Goal: Transaction & Acquisition: Download file/media

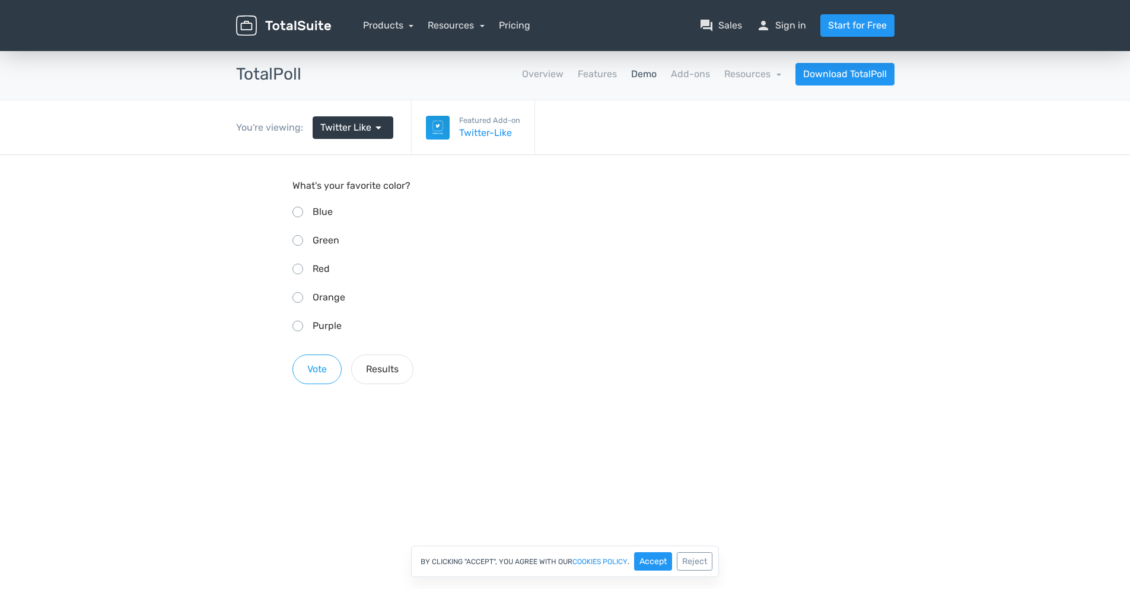
click at [293, 268] on input "Red" at bounding box center [297, 267] width 8 height 8
radio input "true"
click at [309, 271] on div "Red" at bounding box center [566, 268] width 546 height 19
click at [300, 271] on input "Red" at bounding box center [297, 267] width 8 height 8
click at [398, 369] on button "Results" at bounding box center [382, 369] width 62 height 30
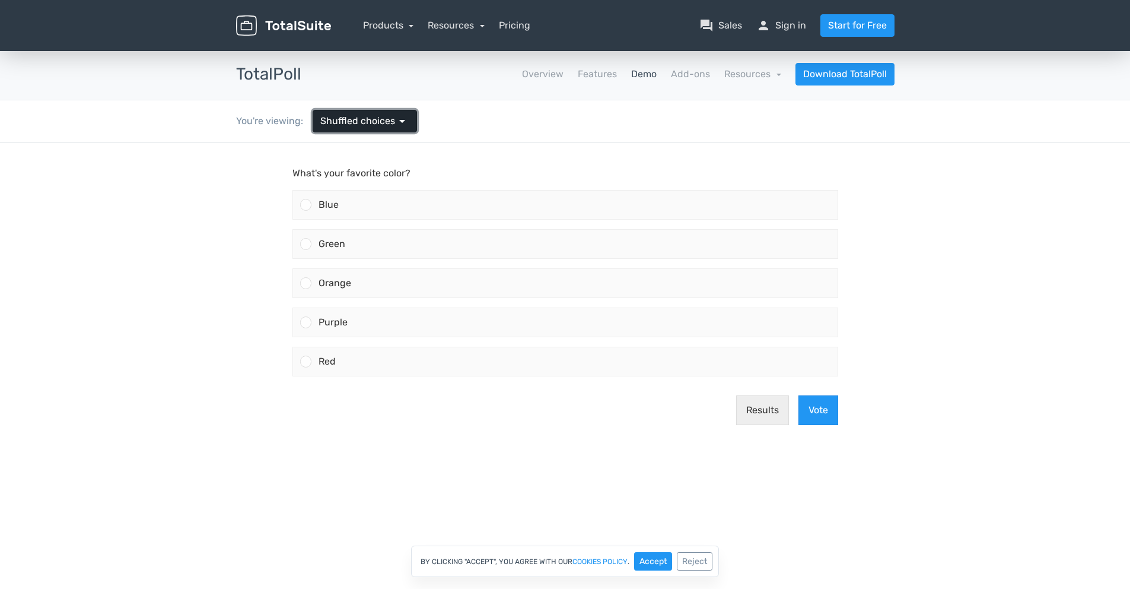
click at [402, 126] on span "arrow_drop_down" at bounding box center [402, 121] width 14 height 14
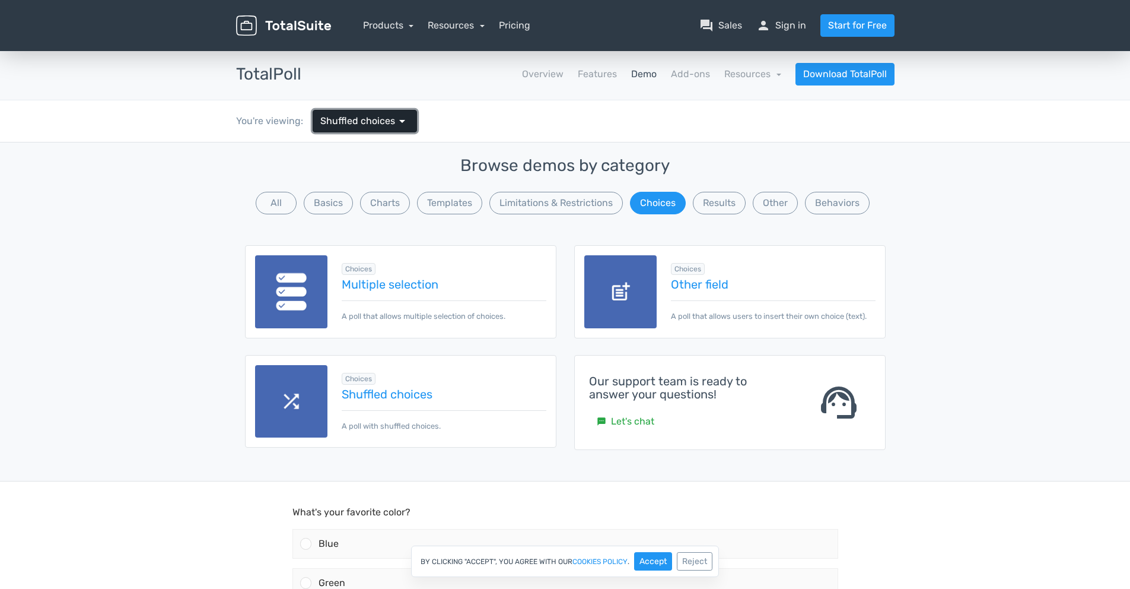
click at [403, 127] on span "arrow_drop_down" at bounding box center [402, 121] width 14 height 14
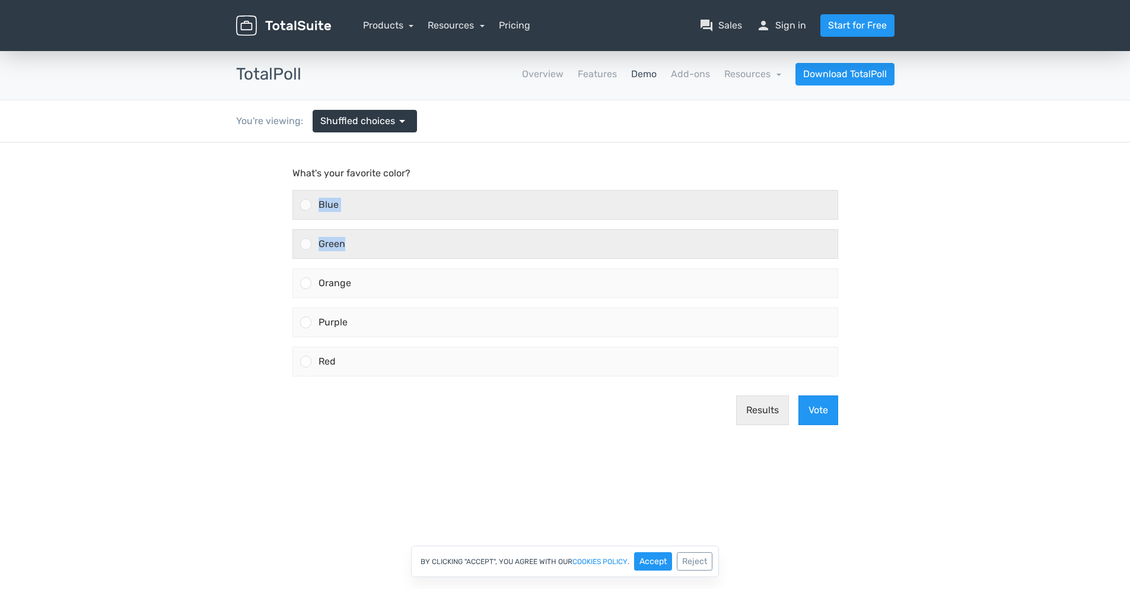
drag, startPoint x: 435, startPoint y: 250, endPoint x: 425, endPoint y: 192, distance: 59.6
click at [425, 192] on div "Blue Green Orange Purple" at bounding box center [565, 283] width 555 height 196
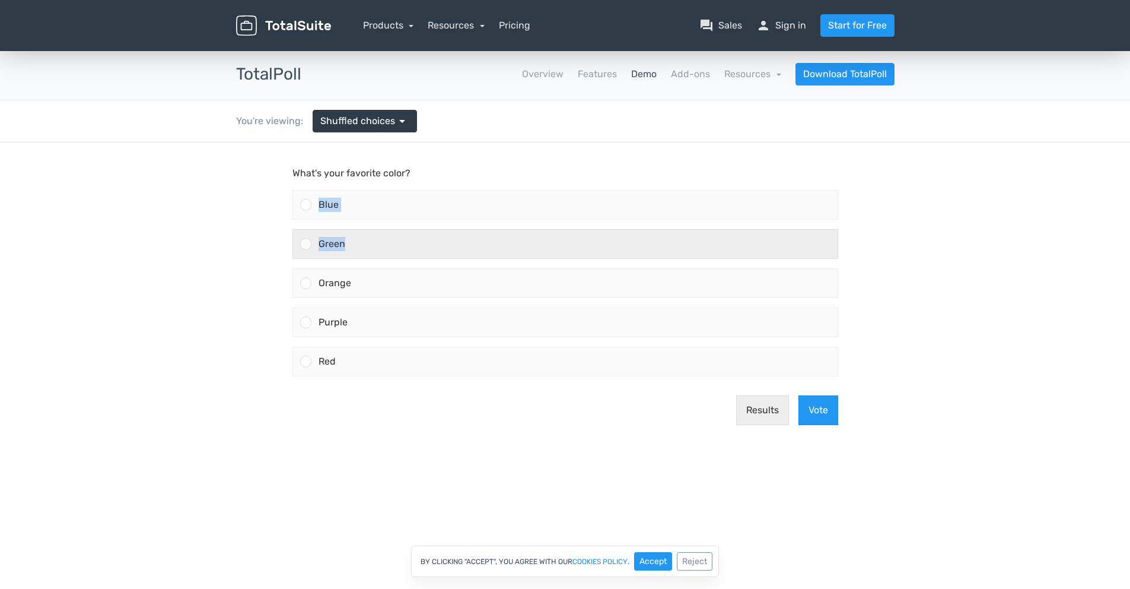
click at [449, 249] on div "Green" at bounding box center [574, 244] width 526 height 28
click at [306, 244] on input "Green" at bounding box center [306, 244] width 0 height 0
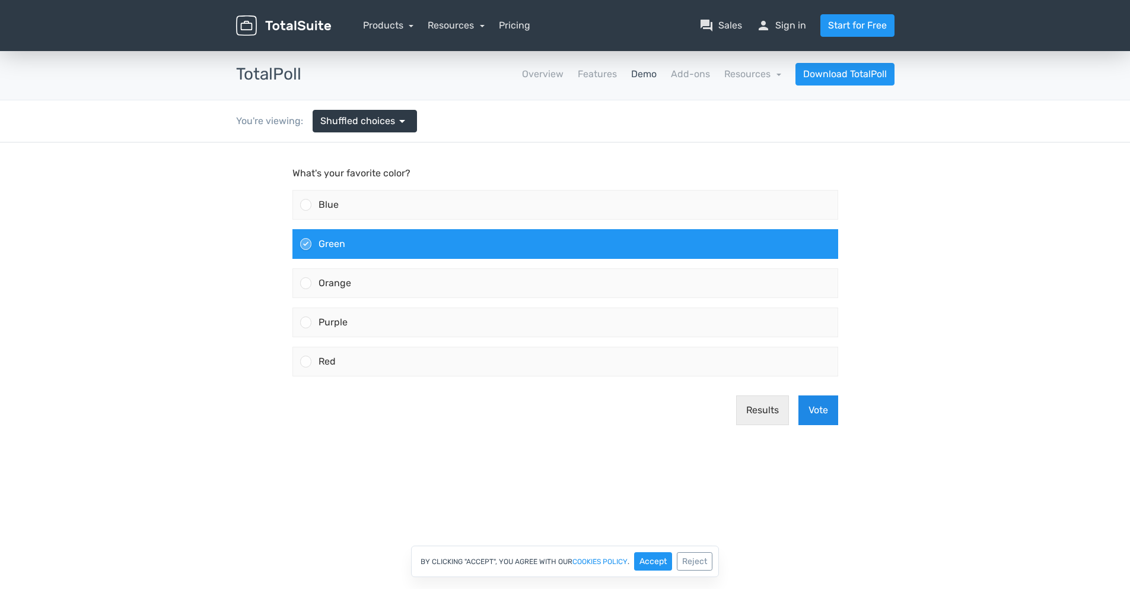
click at [825, 411] on button "Vote" at bounding box center [819, 410] width 40 height 30
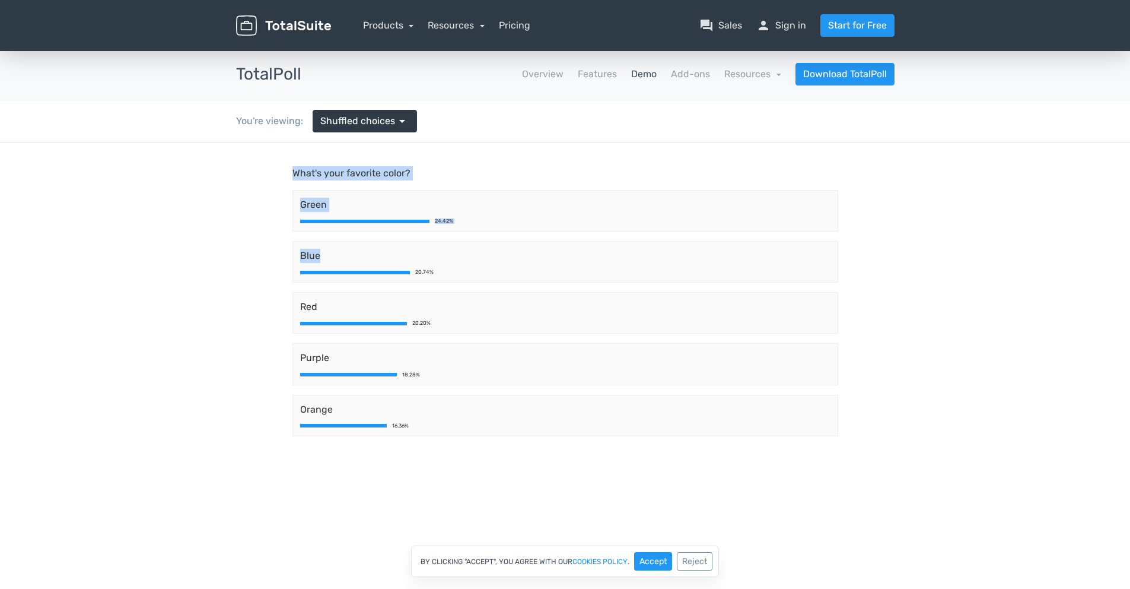
drag, startPoint x: 473, startPoint y: 258, endPoint x: 449, endPoint y: 155, distance: 106.1
click at [449, 155] on main "What's your favorite color? Green 24.42% Blue 20.74% Red 20.20% Purple 18.28% O…" at bounding box center [566, 315] width 570 height 346
click at [469, 225] on div "Green 24.42%" at bounding box center [566, 211] width 546 height 42
drag, startPoint x: 463, startPoint y: 213, endPoint x: 494, endPoint y: 372, distance: 162.0
click at [494, 372] on div "Green 24.42% Blue 20.74% Red 20.20% Purple 18.28% Orange 16.36%" at bounding box center [565, 313] width 555 height 256
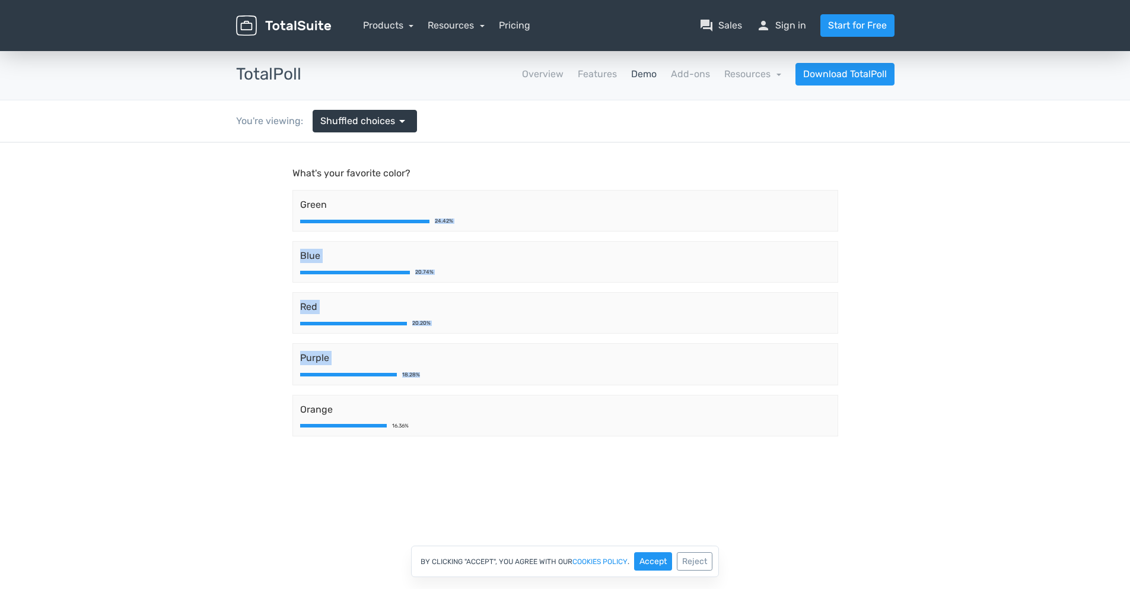
click at [500, 382] on div "Purple 18.28%" at bounding box center [566, 364] width 546 height 42
click at [619, 433] on div "Orange 16.36%" at bounding box center [566, 416] width 546 height 42
click at [870, 76] on link "Download TotalPoll" at bounding box center [845, 74] width 99 height 23
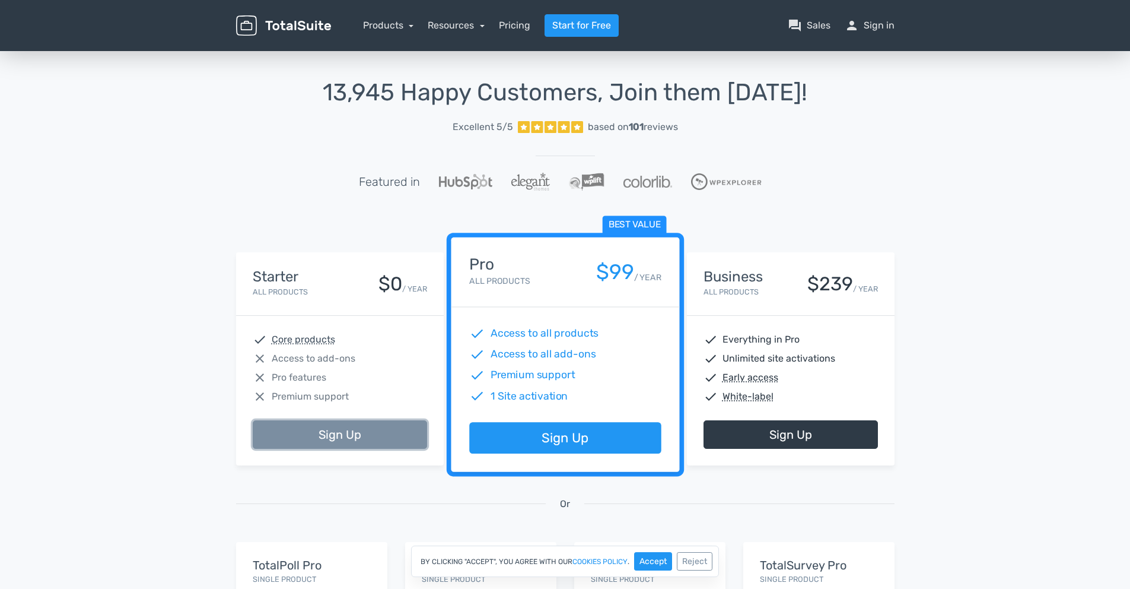
click at [352, 430] on link "Sign Up" at bounding box center [340, 434] width 174 height 28
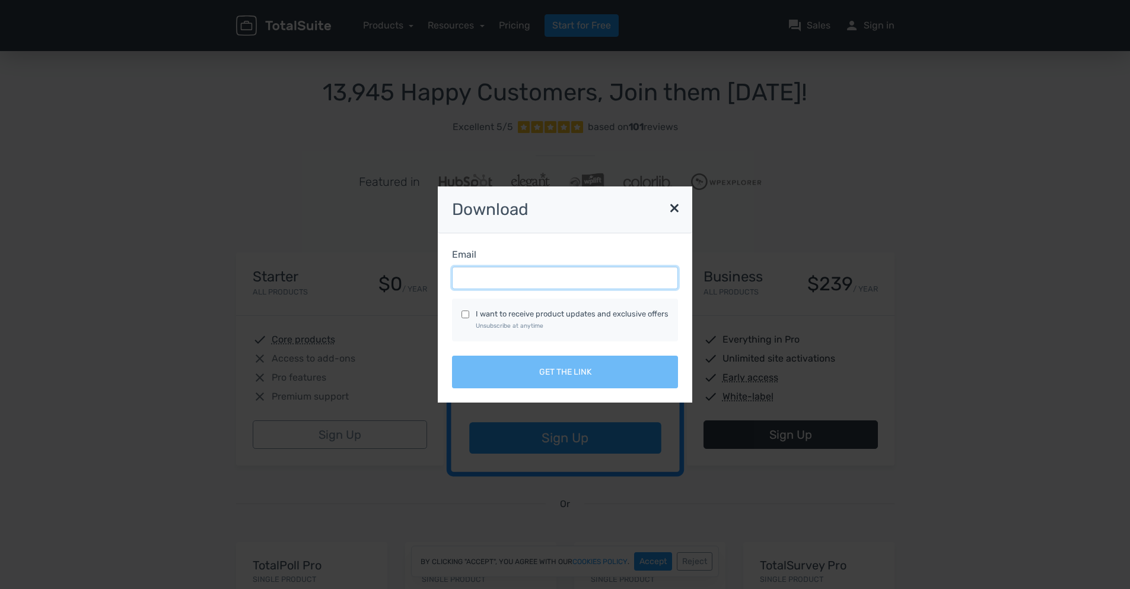
click at [593, 278] on input "Email" at bounding box center [565, 277] width 226 height 23
type input "jay.pyngl@gmail.com"
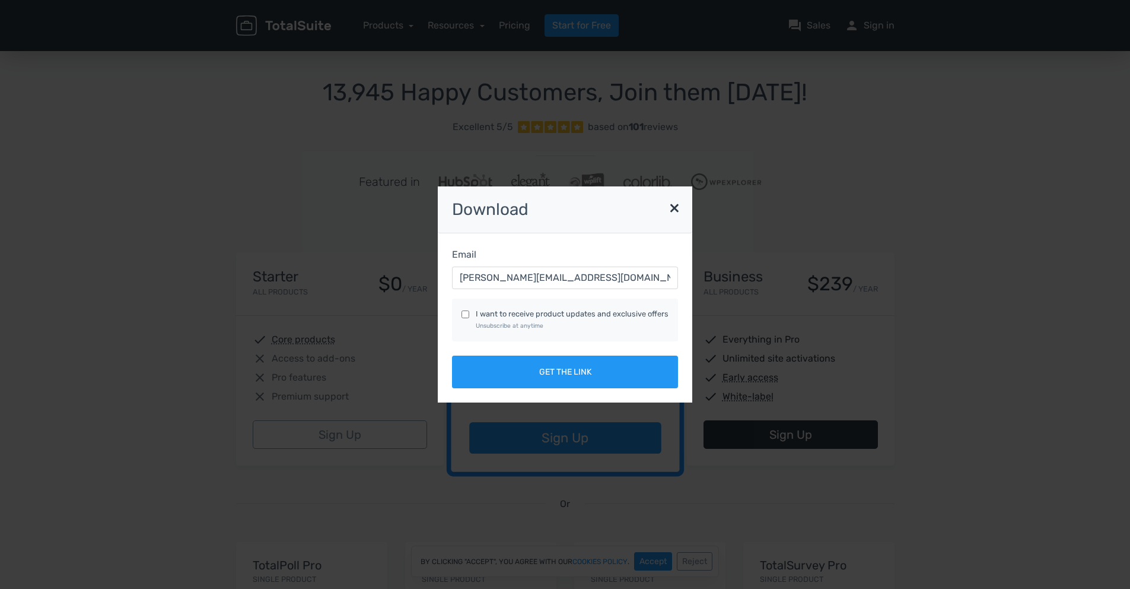
click at [463, 316] on input "I want to receive product updates and exclusive offers Unsubscribe at anytime" at bounding box center [466, 314] width 8 height 8
checkbox input "true"
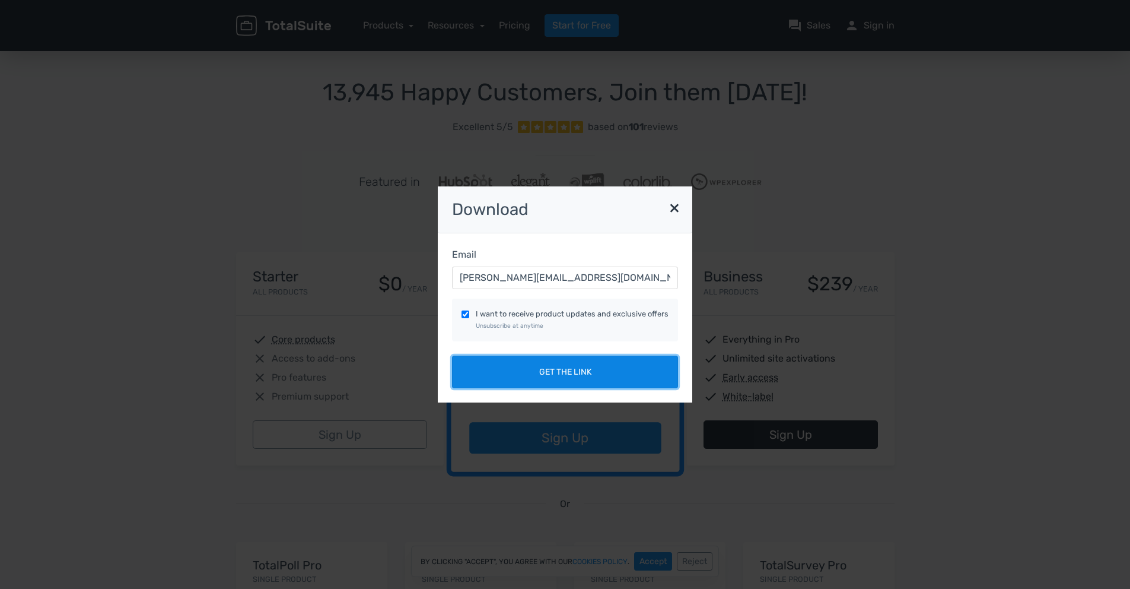
click at [504, 386] on button "Get the link" at bounding box center [565, 371] width 226 height 33
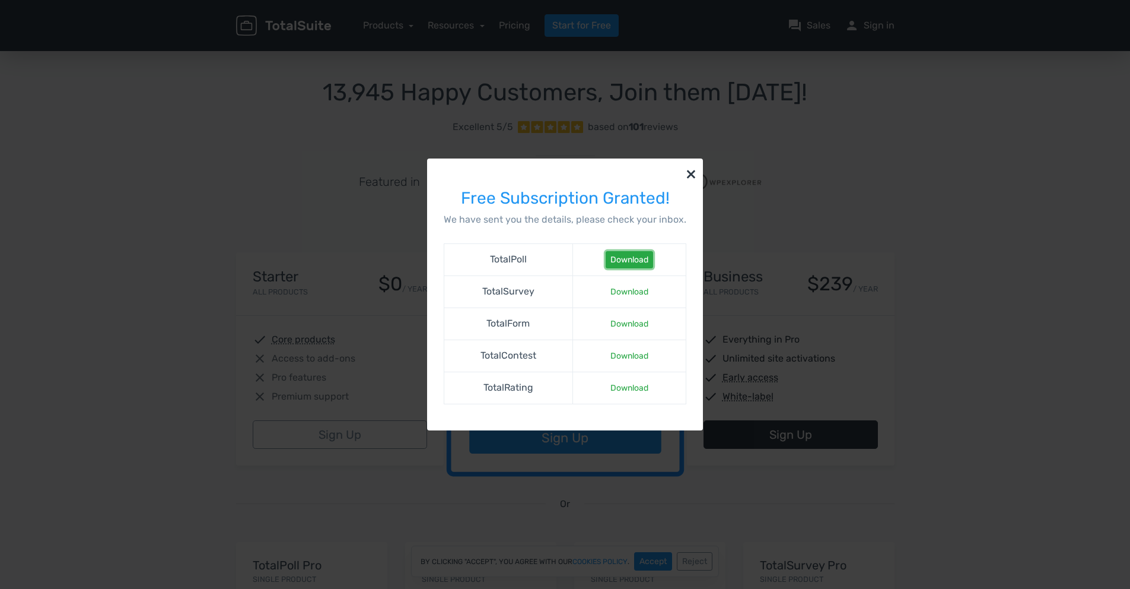
click at [633, 263] on link "Download" at bounding box center [629, 259] width 47 height 17
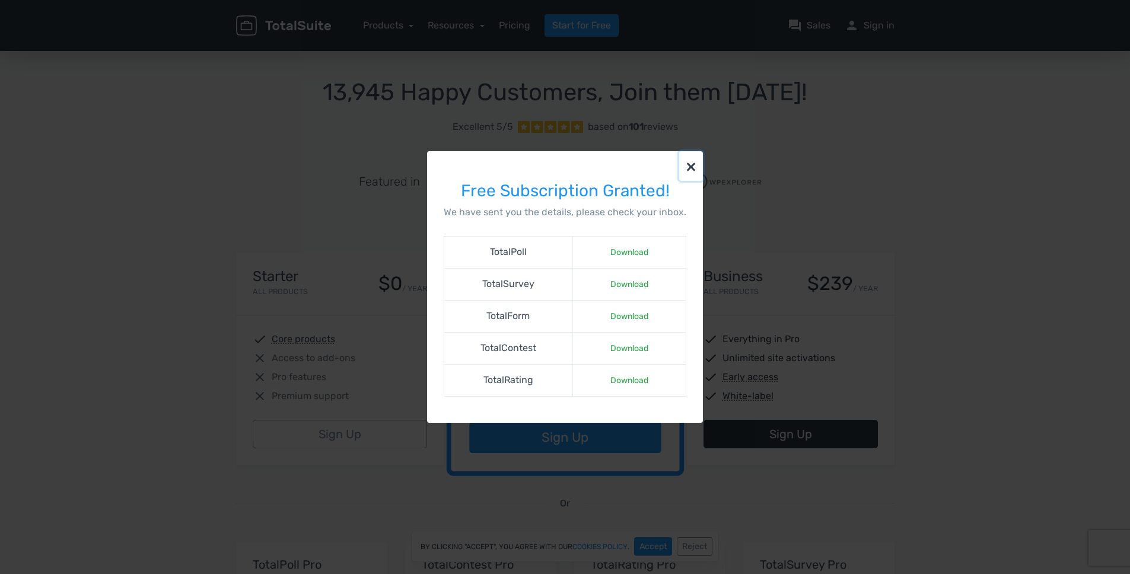
click at [692, 167] on button "×" at bounding box center [691, 166] width 24 height 30
